Goal: Use online tool/utility: Use online tool/utility

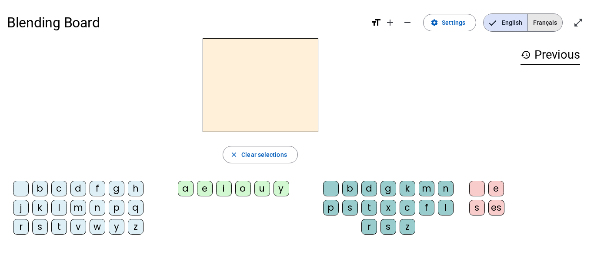
click at [555, 17] on span "Français" at bounding box center [545, 22] width 34 height 17
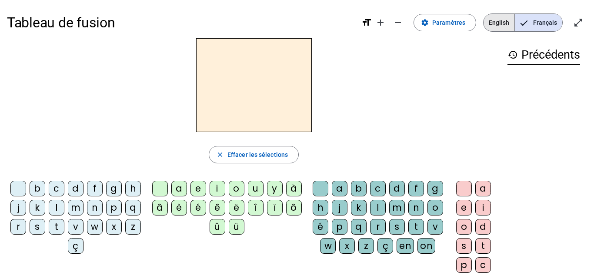
click at [506, 26] on span "English" at bounding box center [498, 22] width 31 height 17
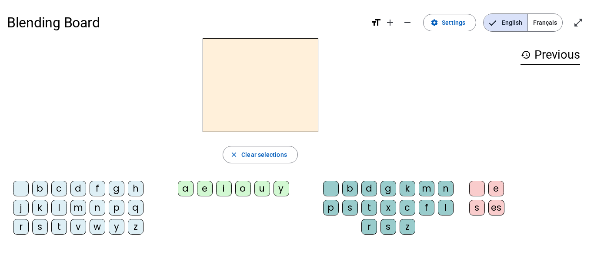
click at [116, 210] on div "p" at bounding box center [117, 208] width 16 height 16
click at [183, 191] on div "a" at bounding box center [186, 189] width 16 height 16
click at [356, 206] on div "s" at bounding box center [350, 208] width 16 height 16
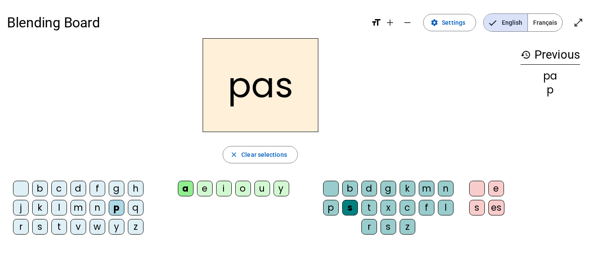
click at [477, 208] on div "s" at bounding box center [477, 208] width 16 height 16
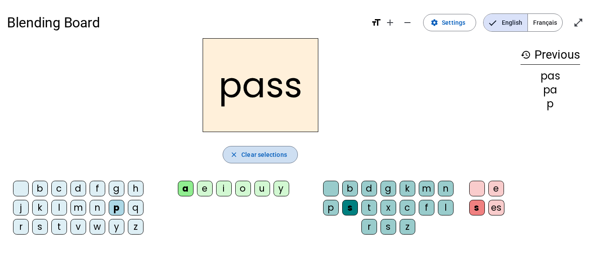
click at [283, 163] on span "button" at bounding box center [260, 154] width 74 height 21
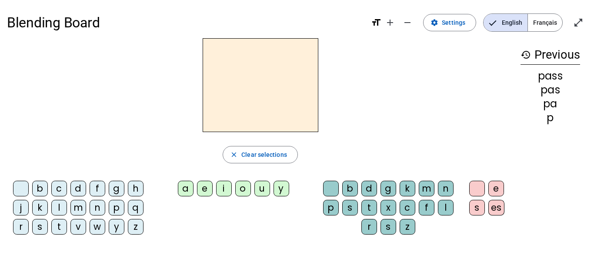
click at [136, 189] on div "h" at bounding box center [136, 189] width 16 height 16
click at [185, 184] on div "a" at bounding box center [186, 189] width 16 height 16
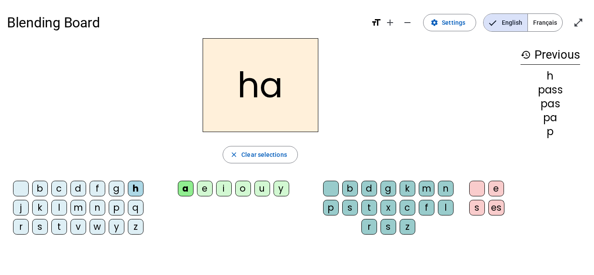
click at [363, 209] on div "t" at bounding box center [369, 208] width 16 height 16
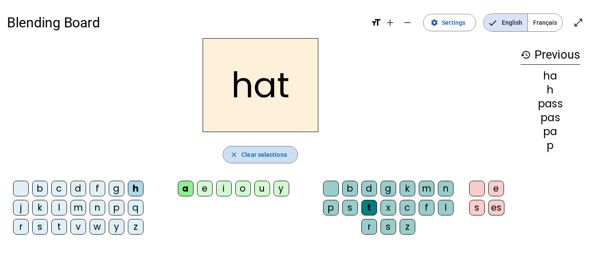
click at [286, 155] on span "Clear selections" at bounding box center [264, 155] width 46 height 10
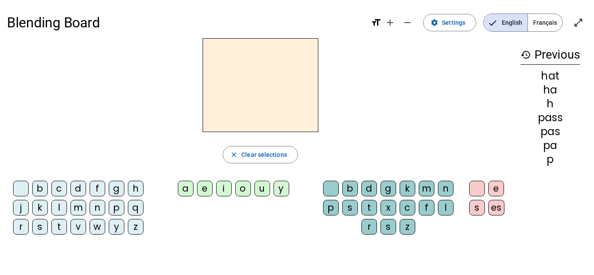
click at [128, 187] on div "h" at bounding box center [136, 189] width 16 height 16
click at [188, 183] on div "a" at bounding box center [186, 189] width 16 height 16
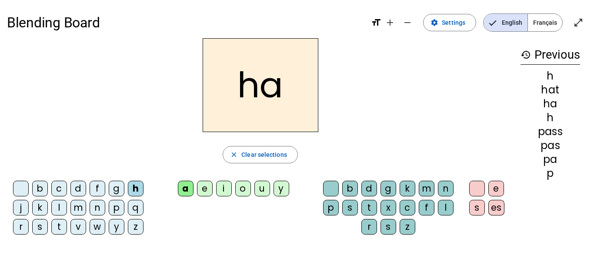
click at [336, 205] on div "p" at bounding box center [331, 208] width 16 height 16
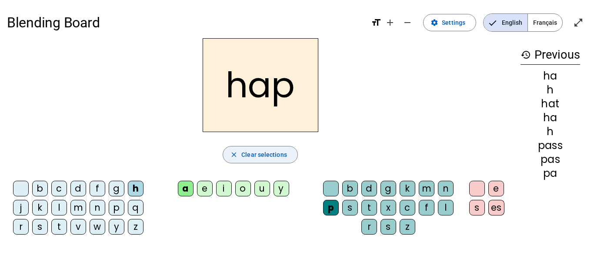
click at [268, 160] on span "button" at bounding box center [260, 154] width 74 height 21
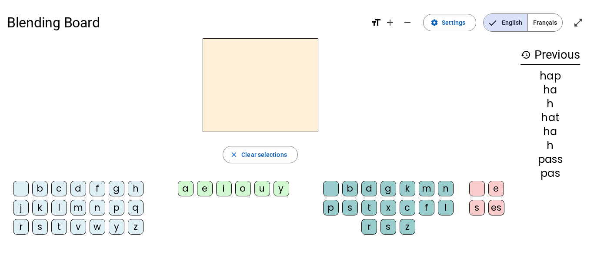
click at [118, 206] on div "p" at bounding box center [117, 208] width 16 height 16
click at [190, 186] on div "a" at bounding box center [186, 189] width 16 height 16
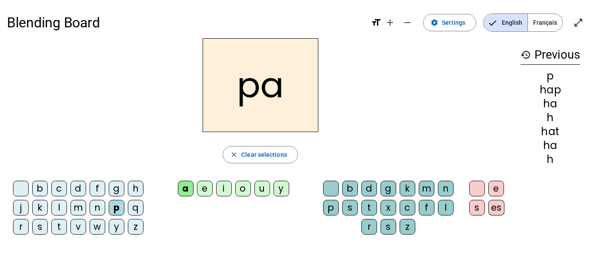
click at [372, 210] on div "t" at bounding box center [369, 208] width 16 height 16
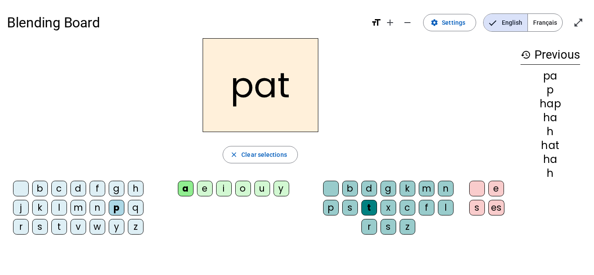
click at [37, 214] on div "k" at bounding box center [40, 208] width 16 height 16
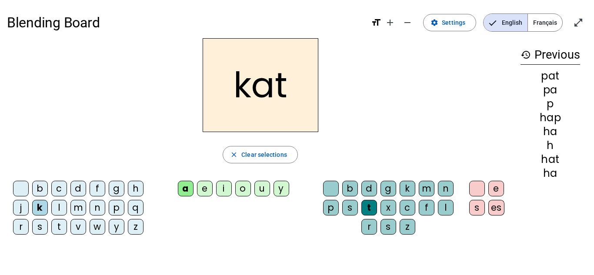
click at [208, 192] on div "e" at bounding box center [205, 189] width 16 height 16
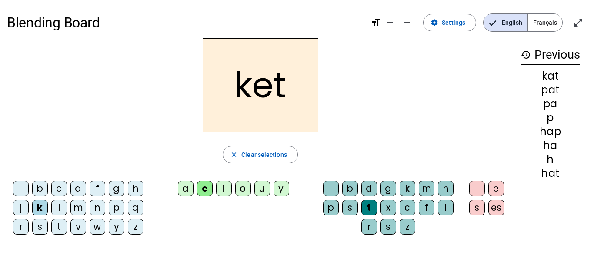
click at [284, 191] on div "y" at bounding box center [281, 189] width 16 height 16
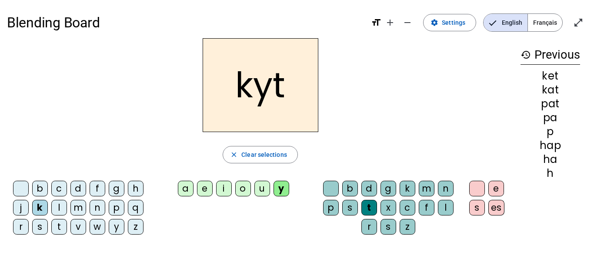
click at [501, 211] on div "es" at bounding box center [496, 208] width 16 height 16
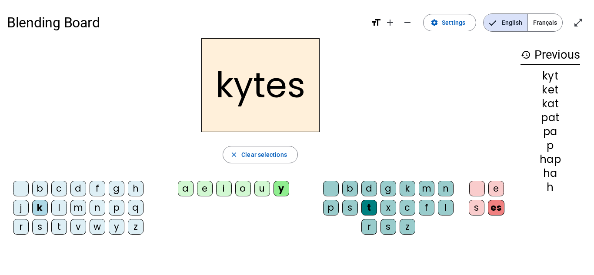
click at [495, 196] on div "e" at bounding box center [496, 189] width 16 height 16
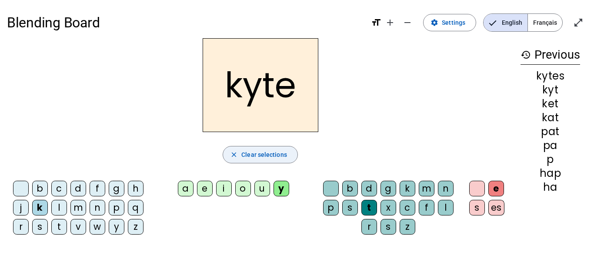
click at [272, 153] on span "Clear selections" at bounding box center [264, 155] width 46 height 10
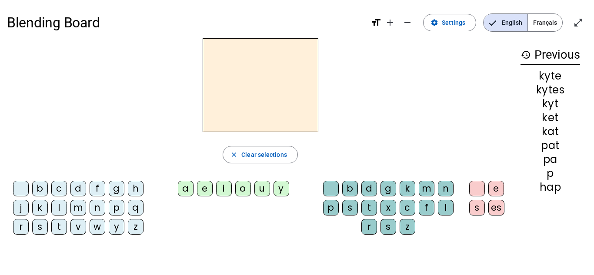
click at [59, 192] on div "c" at bounding box center [59, 189] width 16 height 16
click at [177, 187] on div "a e i o u y" at bounding box center [234, 190] width 156 height 19
click at [183, 182] on div "a" at bounding box center [186, 189] width 16 height 16
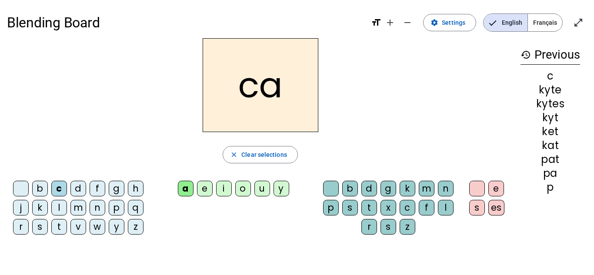
click at [370, 210] on div "t" at bounding box center [369, 208] width 16 height 16
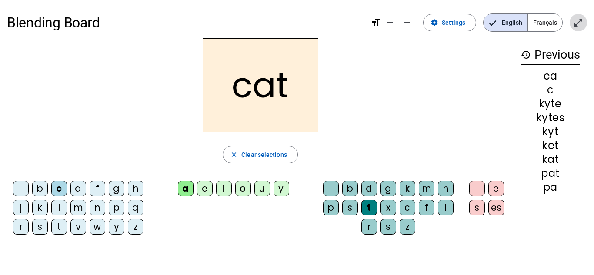
click at [586, 21] on span "Enter full screen" at bounding box center [578, 22] width 21 height 21
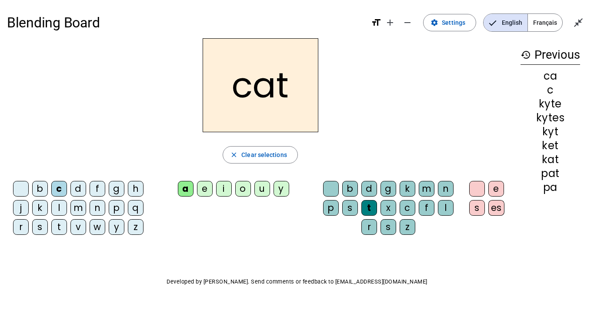
click at [384, 182] on div "g" at bounding box center [388, 189] width 16 height 16
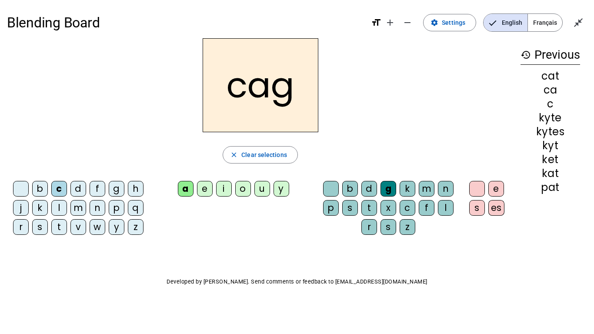
click at [389, 188] on div "g" at bounding box center [388, 189] width 16 height 16
click at [396, 199] on letter-bubble "g" at bounding box center [389, 190] width 19 height 19
click at [579, 23] on mat-icon "close_fullscreen" at bounding box center [578, 22] width 10 height 10
